Goal: Task Accomplishment & Management: Use online tool/utility

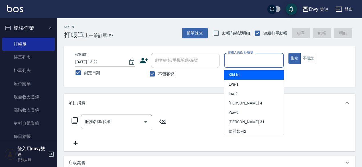
click at [243, 62] on input "服務人員姓名/編號" at bounding box center [254, 60] width 55 height 10
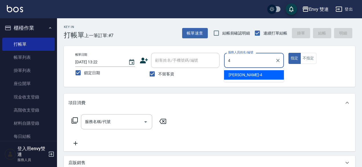
type input "[PERSON_NAME]-4"
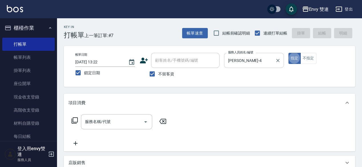
type button "true"
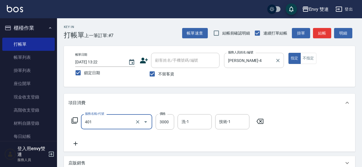
type input "染髮(401)"
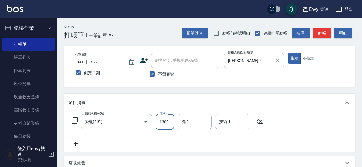
type input "1300"
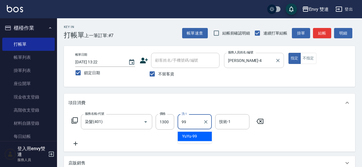
type input "YuYu-99"
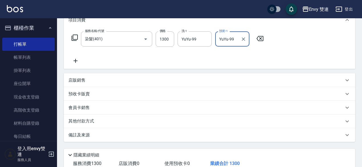
scroll to position [96, 0]
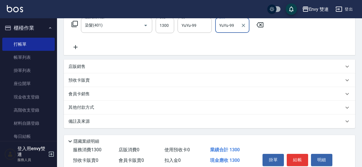
type input "YuYu-99"
click at [124, 108] on div "其他付款方式" at bounding box center [205, 107] width 275 height 6
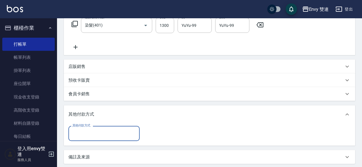
scroll to position [0, 0]
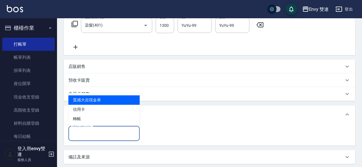
click at [116, 130] on input "其他付款方式" at bounding box center [104, 133] width 66 height 10
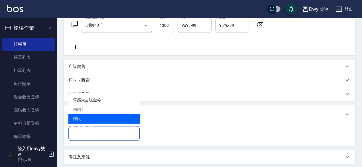
click at [119, 123] on span "轉帳" at bounding box center [103, 118] width 71 height 9
type input "轉帳"
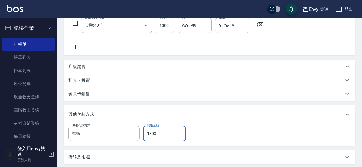
scroll to position [157, 0]
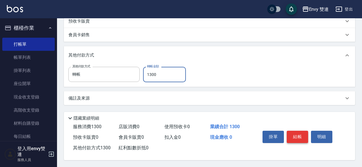
type input "1300"
click at [297, 131] on button "結帳" at bounding box center [297, 137] width 21 height 12
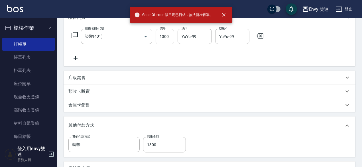
scroll to position [85, 0]
